Goal: Information Seeking & Learning: Learn about a topic

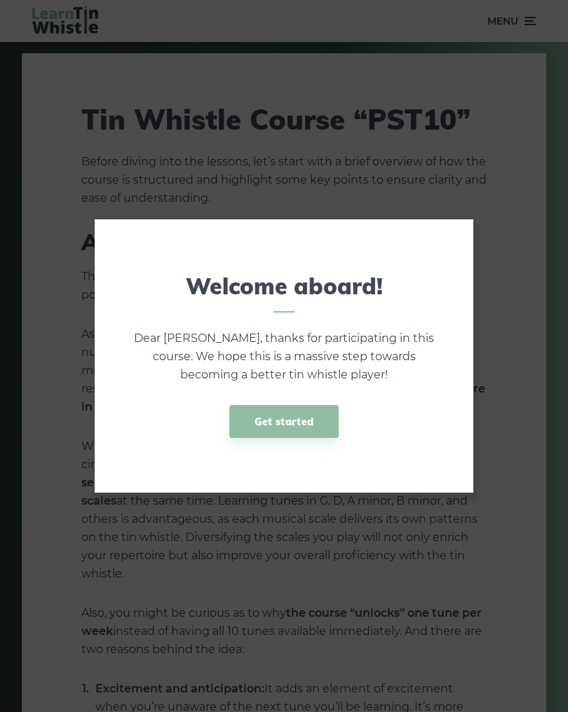
click at [296, 419] on link "Get started" at bounding box center [283, 421] width 109 height 33
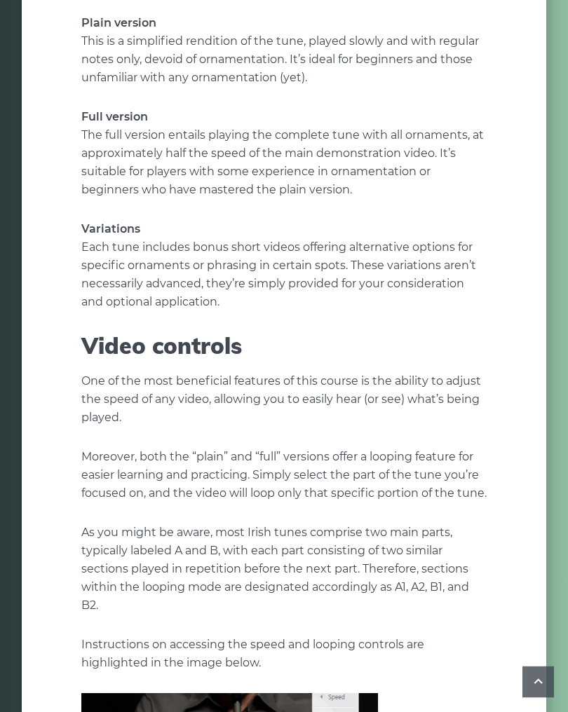
scroll to position [2804, 0]
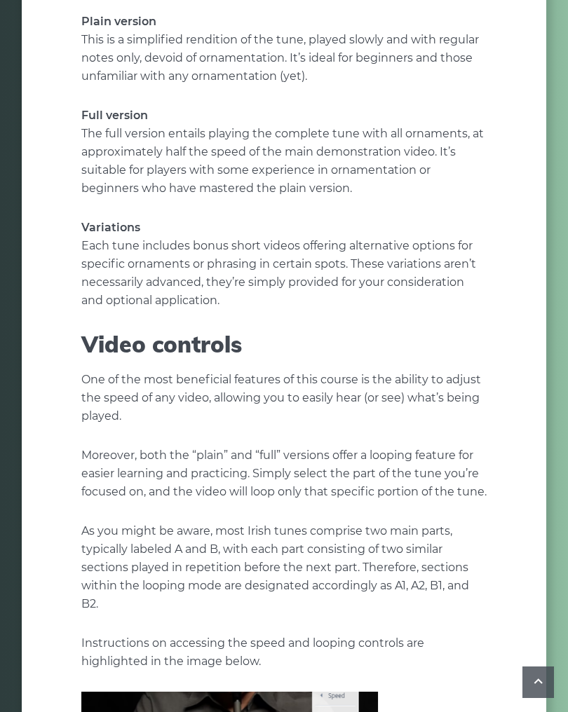
click at [487, 642] on article "Tin Whistle Course “PST10” Before diving into the lessons, let’s start with a b…" at bounding box center [283, 85] width 447 height 5631
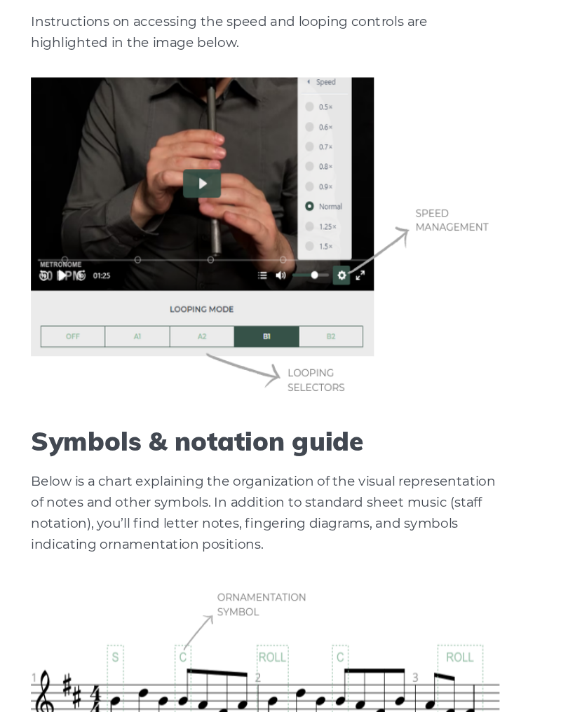
scroll to position [3428, 0]
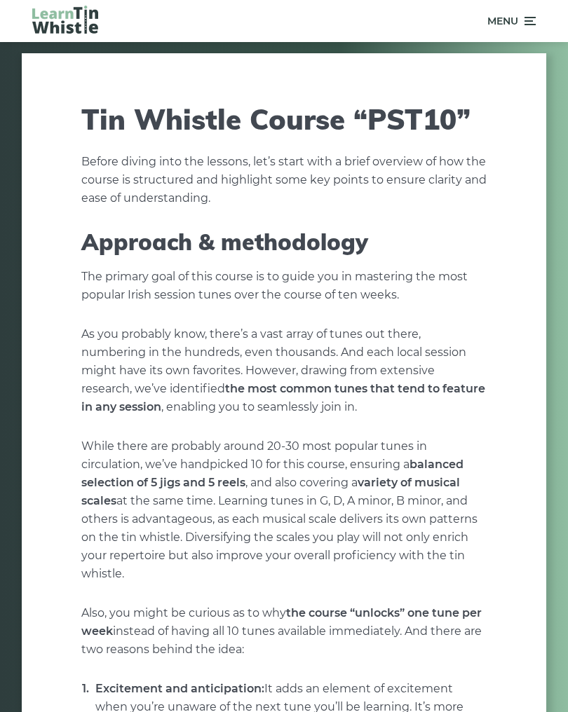
click at [530, 22] on icon at bounding box center [529, 21] width 14 height 17
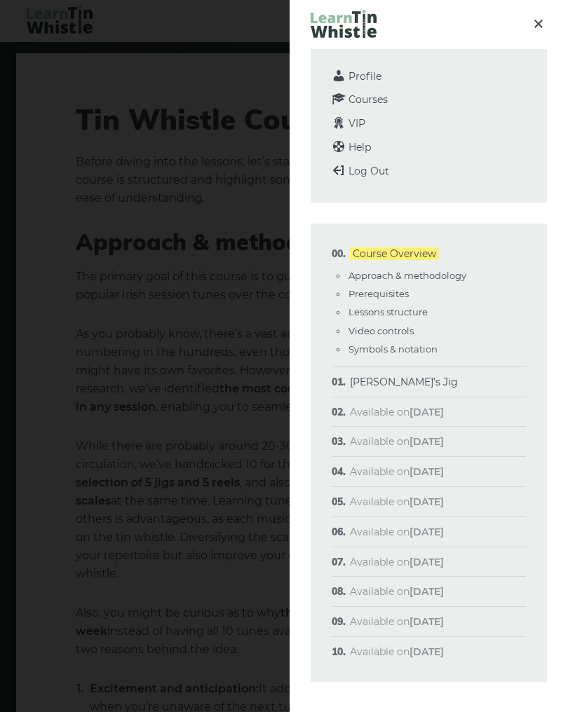
click at [462, 377] on li "Morisson’s Jig Sheet music Plain version Full version Varations" at bounding box center [429, 382] width 194 height 30
click at [381, 381] on link "[PERSON_NAME]’s Jig" at bounding box center [404, 382] width 108 height 13
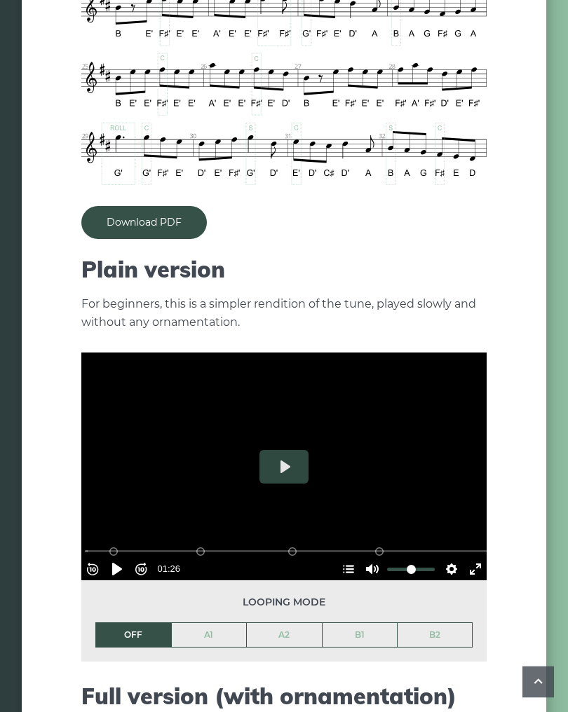
scroll to position [1134, 0]
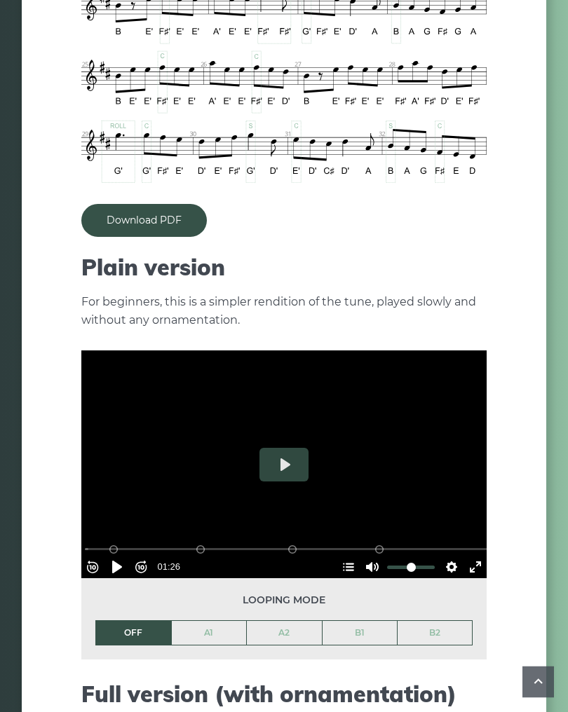
click at [284, 449] on button "Play" at bounding box center [283, 466] width 49 height 34
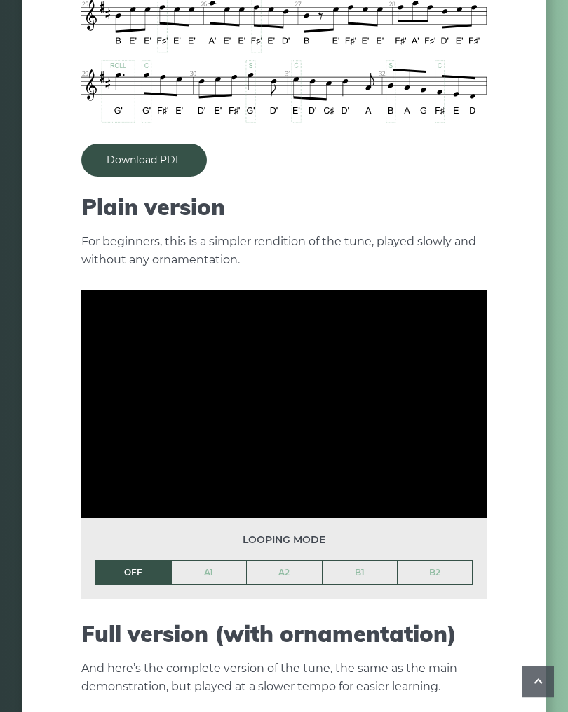
type input "***"
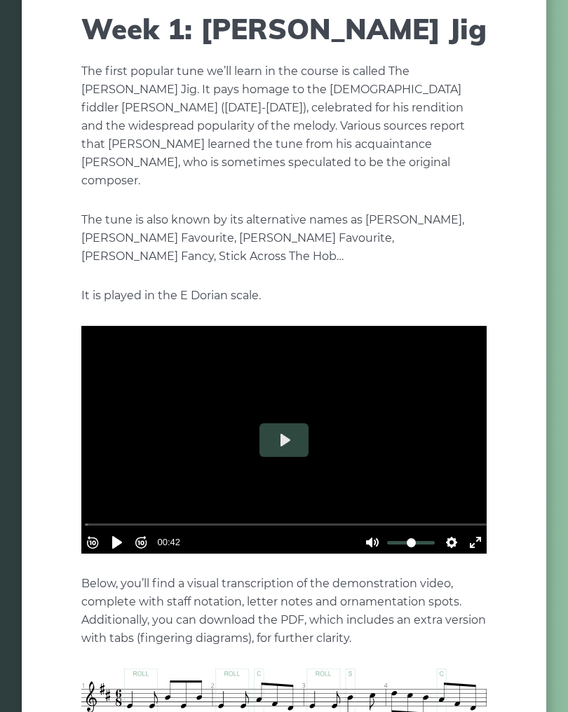
scroll to position [89, 0]
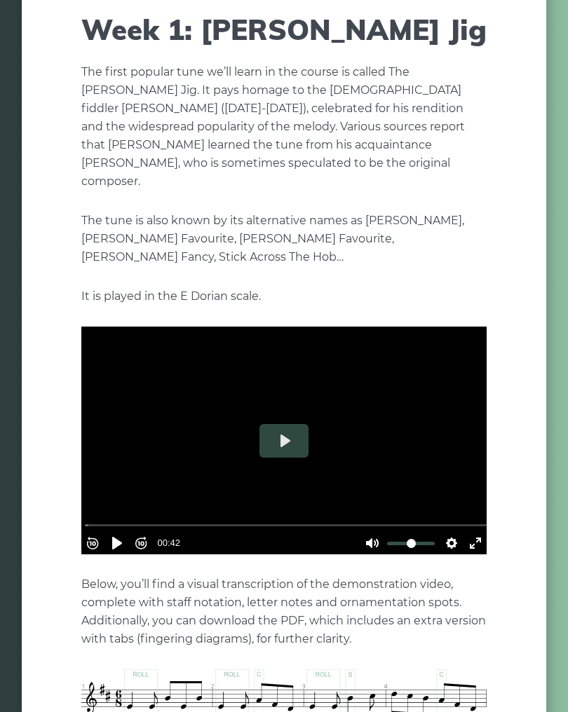
click at [285, 426] on button "Play" at bounding box center [283, 442] width 49 height 34
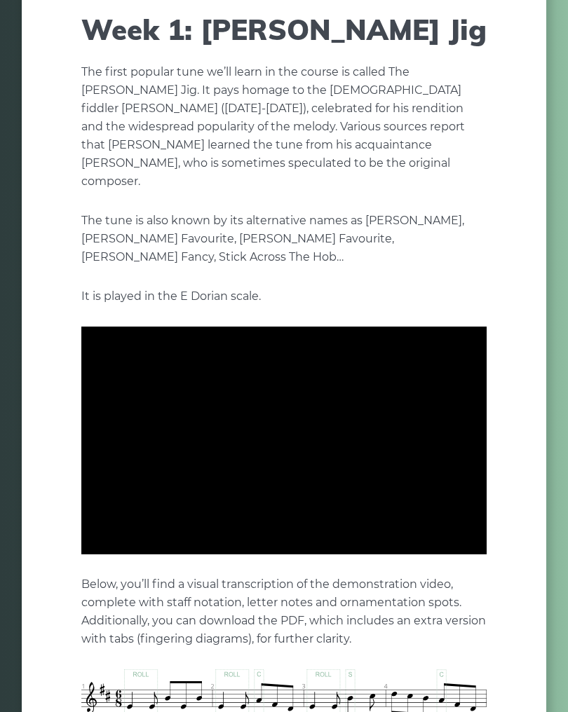
type input "***"
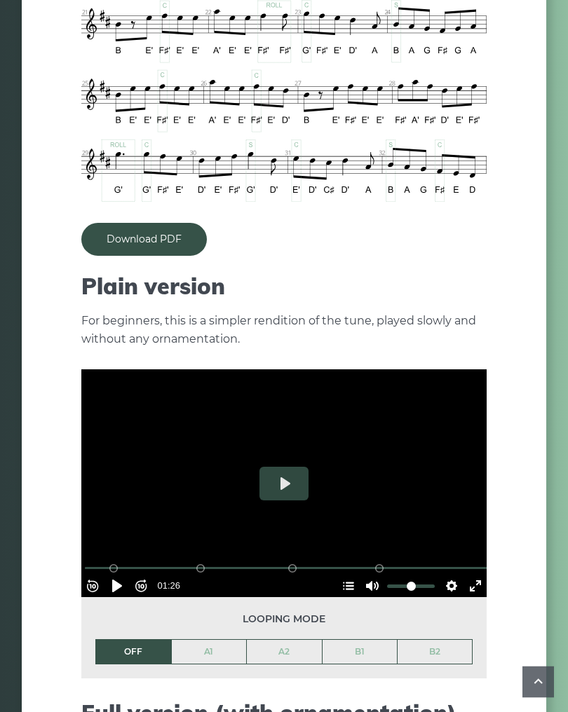
scroll to position [1129, 0]
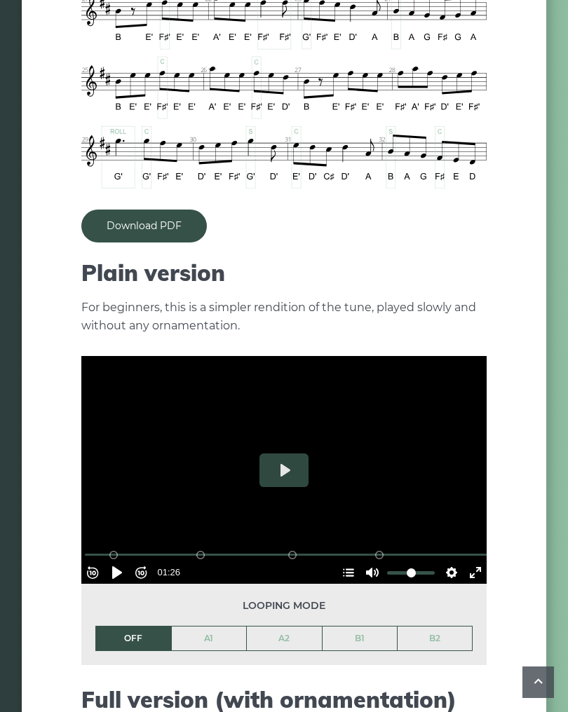
click at [212, 627] on link "A1" at bounding box center [209, 639] width 75 height 24
click at [287, 454] on button "Play" at bounding box center [283, 471] width 49 height 34
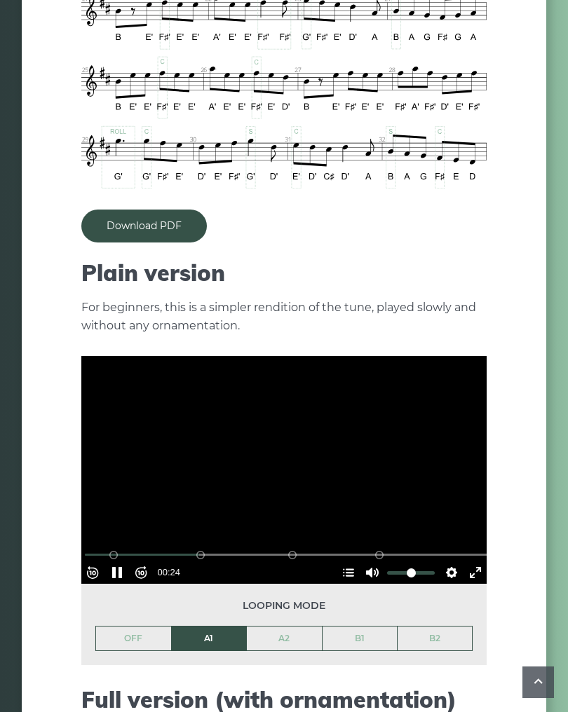
click at [133, 627] on link "OFF" at bounding box center [133, 639] width 75 height 24
click at [126, 562] on button "Pause Play" at bounding box center [117, 573] width 22 height 22
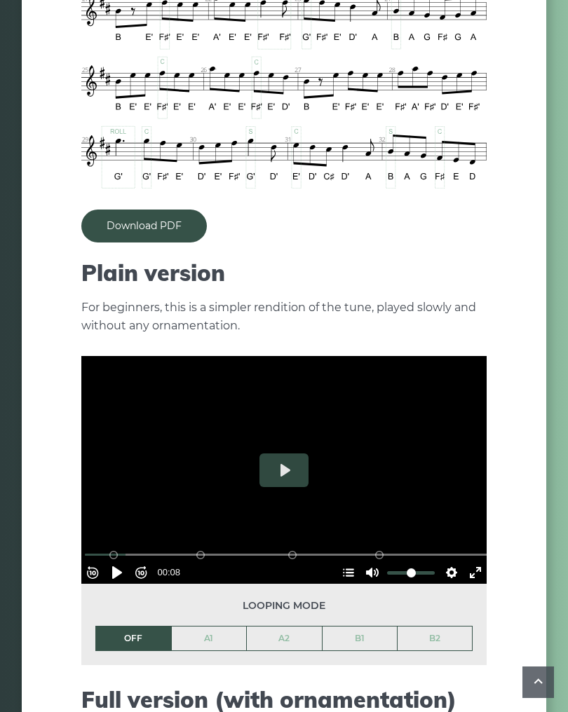
click at [442, 562] on button "Settings" at bounding box center [451, 573] width 22 height 22
click at [377, 532] on span "Speed Normal" at bounding box center [405, 539] width 69 height 15
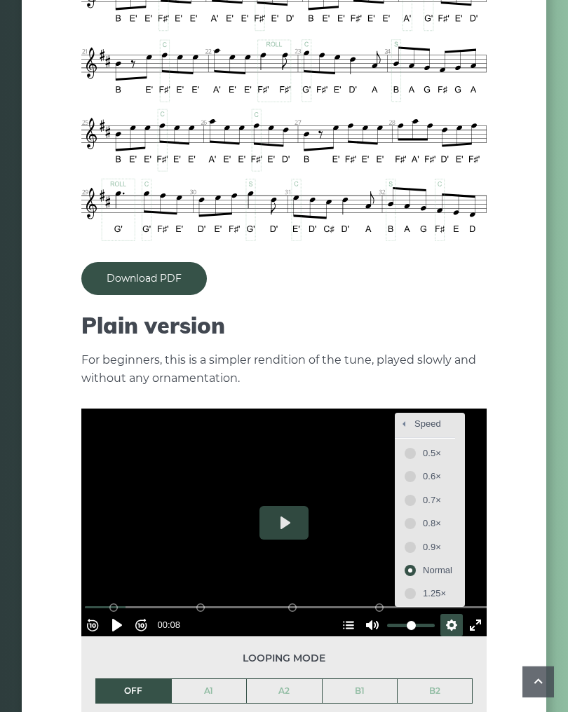
scroll to position [1070, 0]
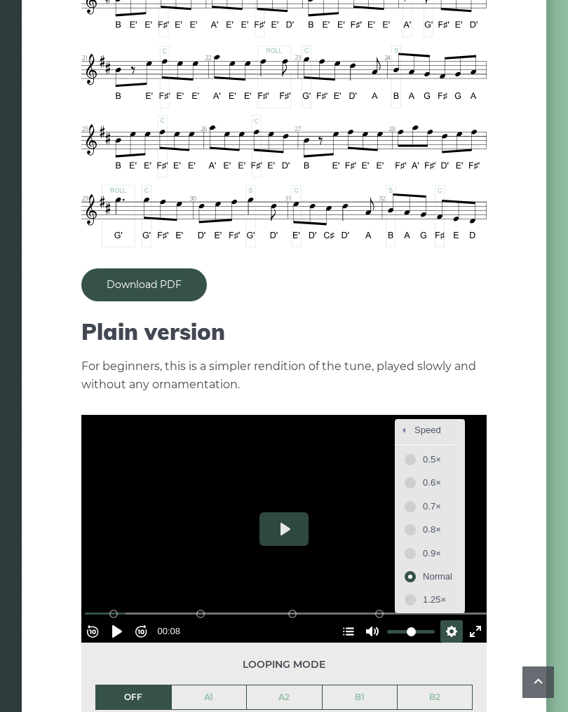
click at [442, 452] on span "0.5×" at bounding box center [437, 459] width 29 height 15
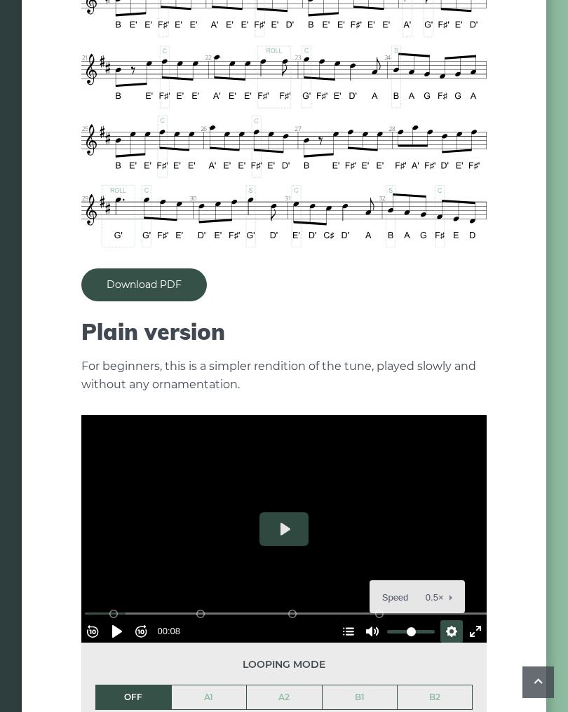
click at [121, 621] on button "Pause Play" at bounding box center [117, 632] width 22 height 22
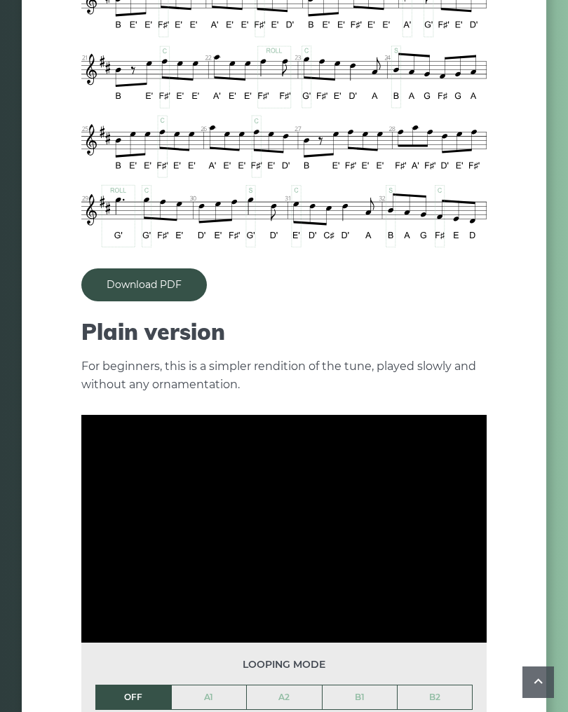
click at [217, 686] on link "A1" at bounding box center [209, 698] width 75 height 24
click at [134, 689] on link "OFF" at bounding box center [133, 698] width 75 height 24
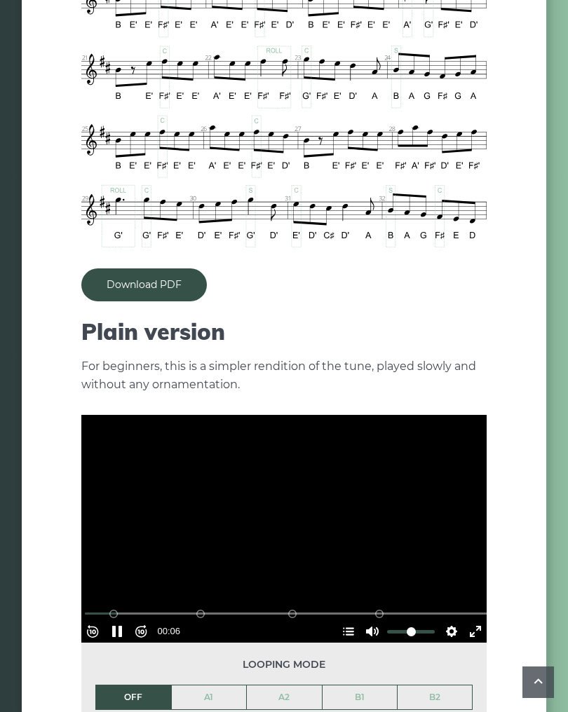
click at [122, 621] on button "Pause Play" at bounding box center [117, 632] width 22 height 22
type input "****"
click at [63, 105] on article "Week 1: [PERSON_NAME] Jig The first popular tune we’ll learn in the course is c…" at bounding box center [283, 613] width 447 height 3218
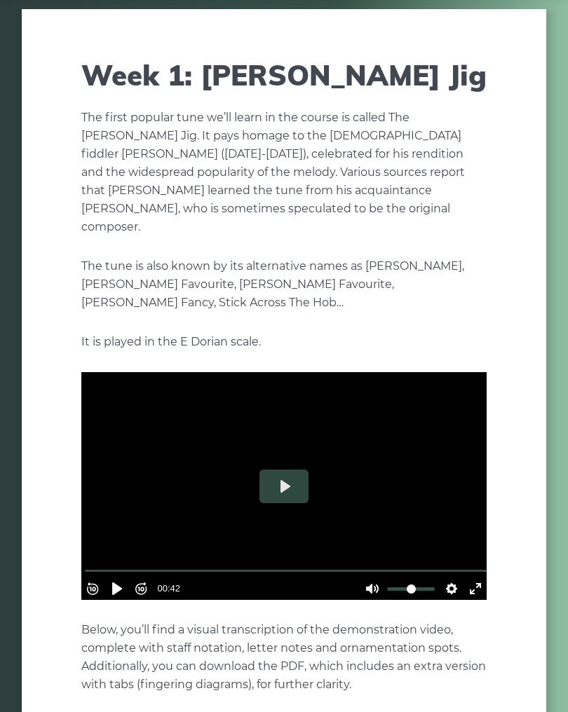
scroll to position [43, 0]
